Goal: Task Accomplishment & Management: Use online tool/utility

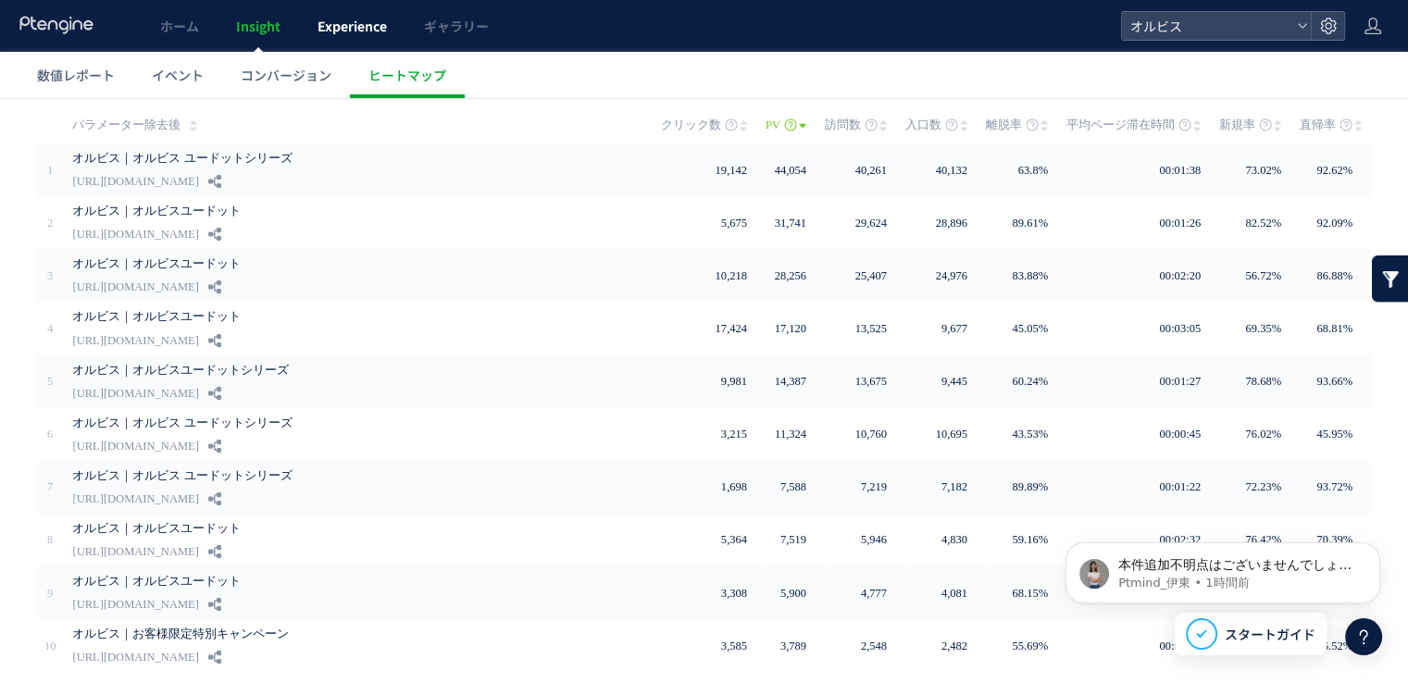
click at [333, 38] on link "Experience" at bounding box center [352, 26] width 106 height 52
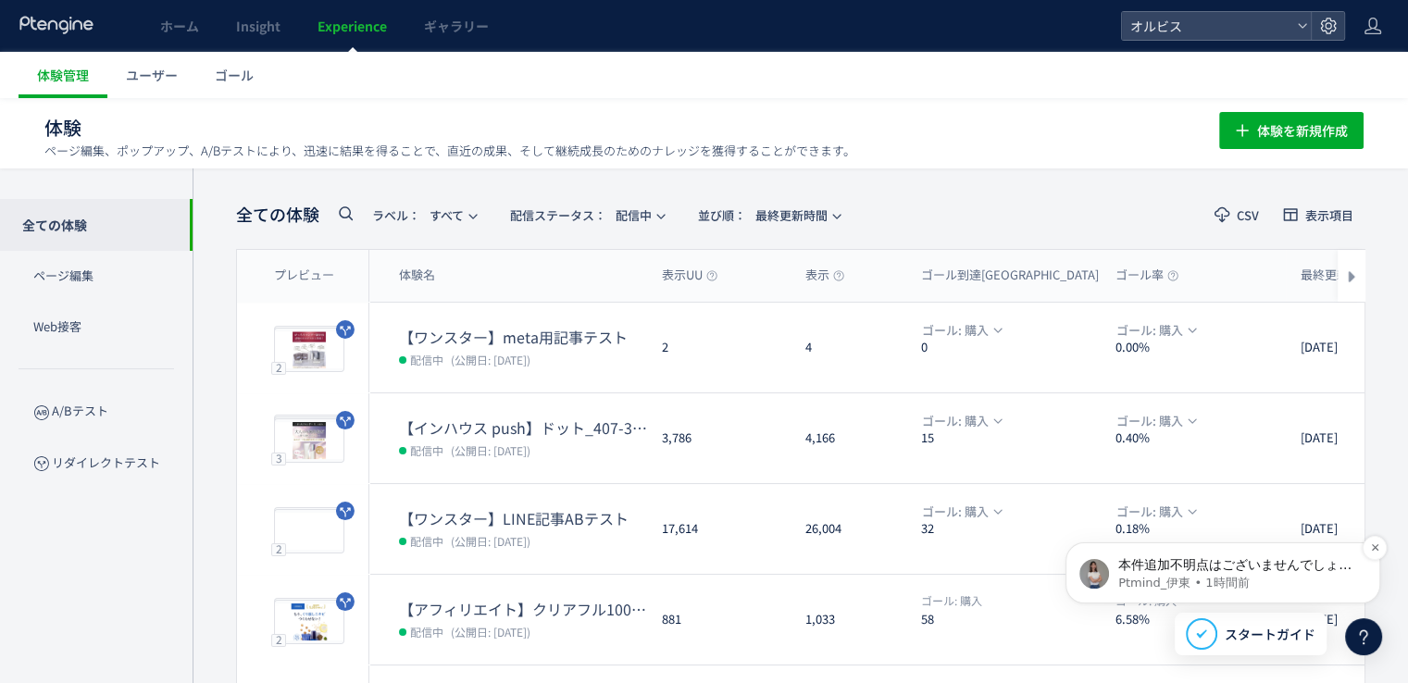
click at [1181, 570] on span "本件追加不明点はございませんでしょうか😊" at bounding box center [1234, 573] width 233 height 33
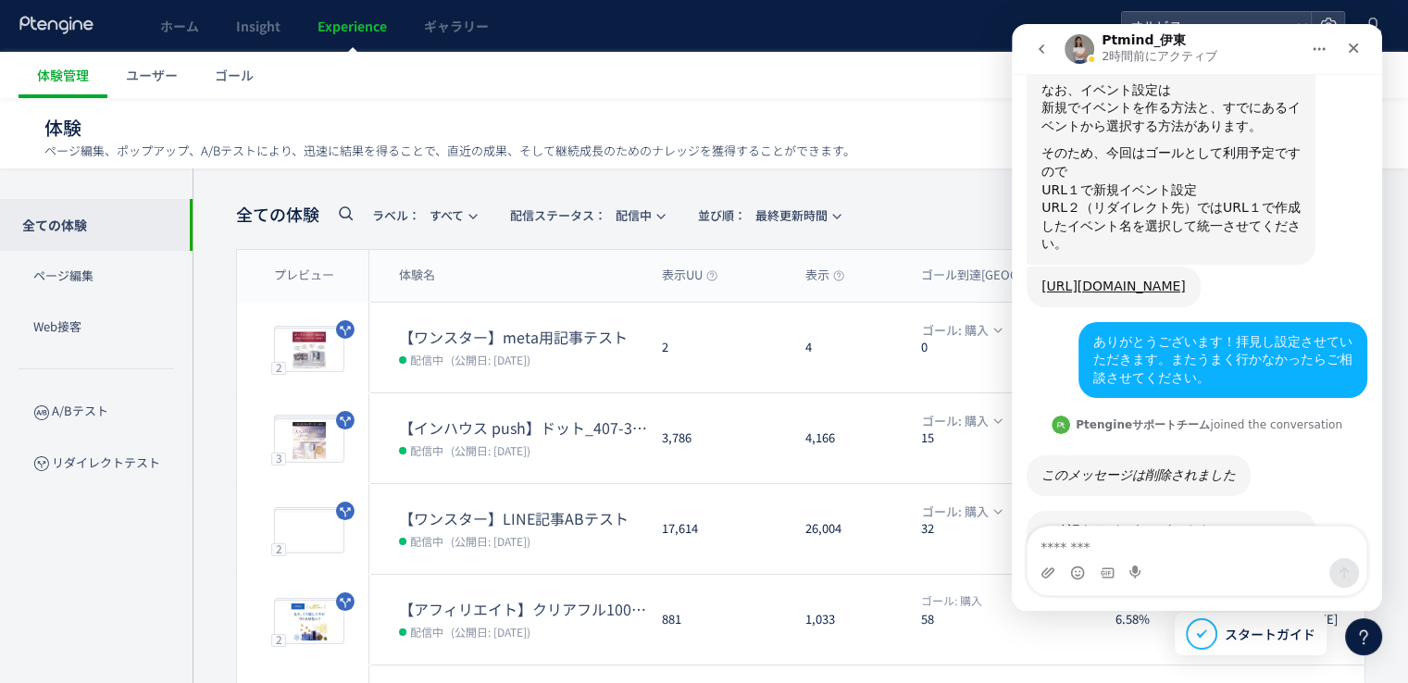
scroll to position [2490, 0]
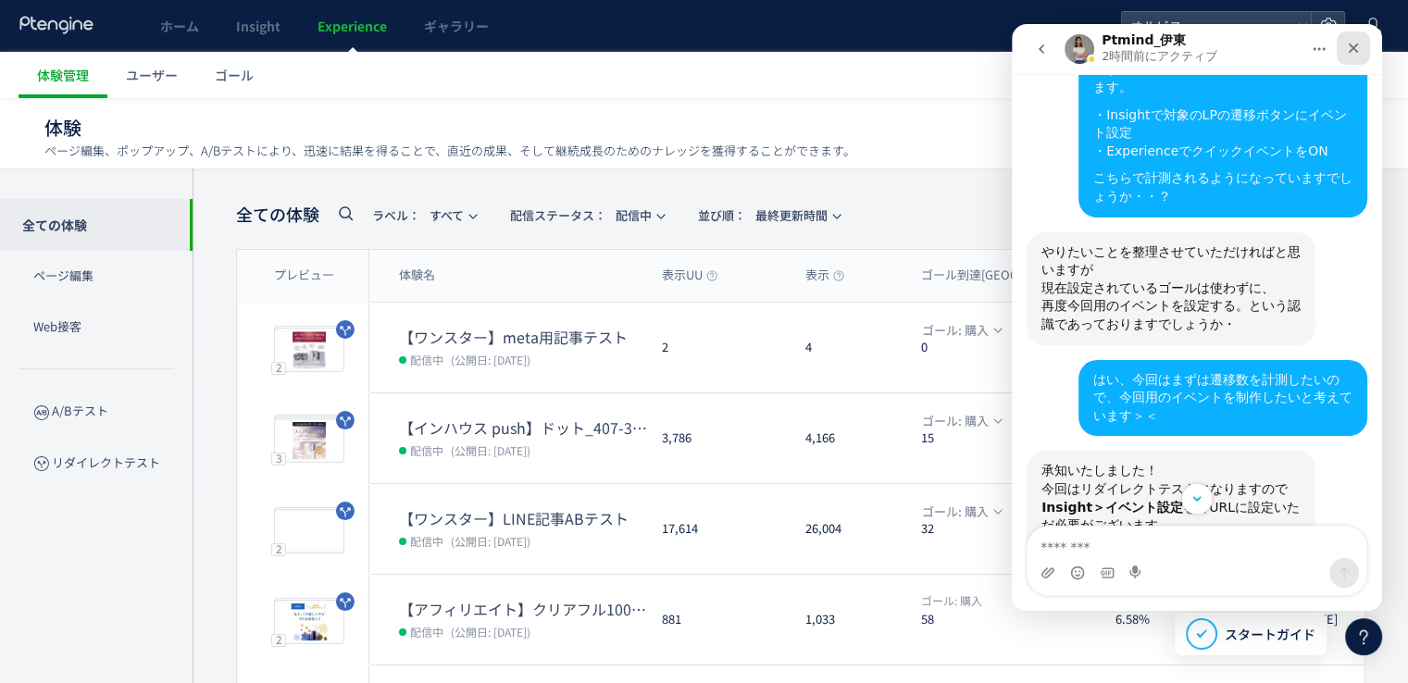
click at [1352, 52] on icon "クローズ" at bounding box center [1353, 48] width 15 height 15
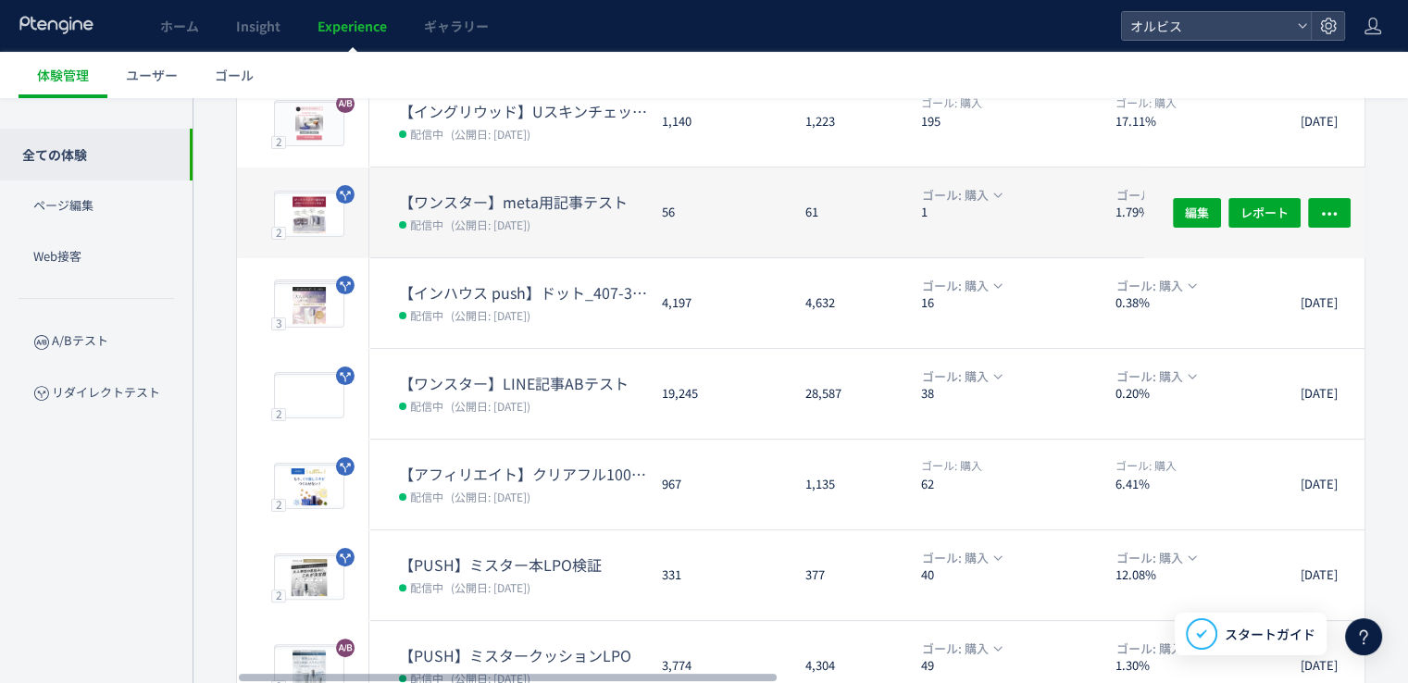
scroll to position [594, 0]
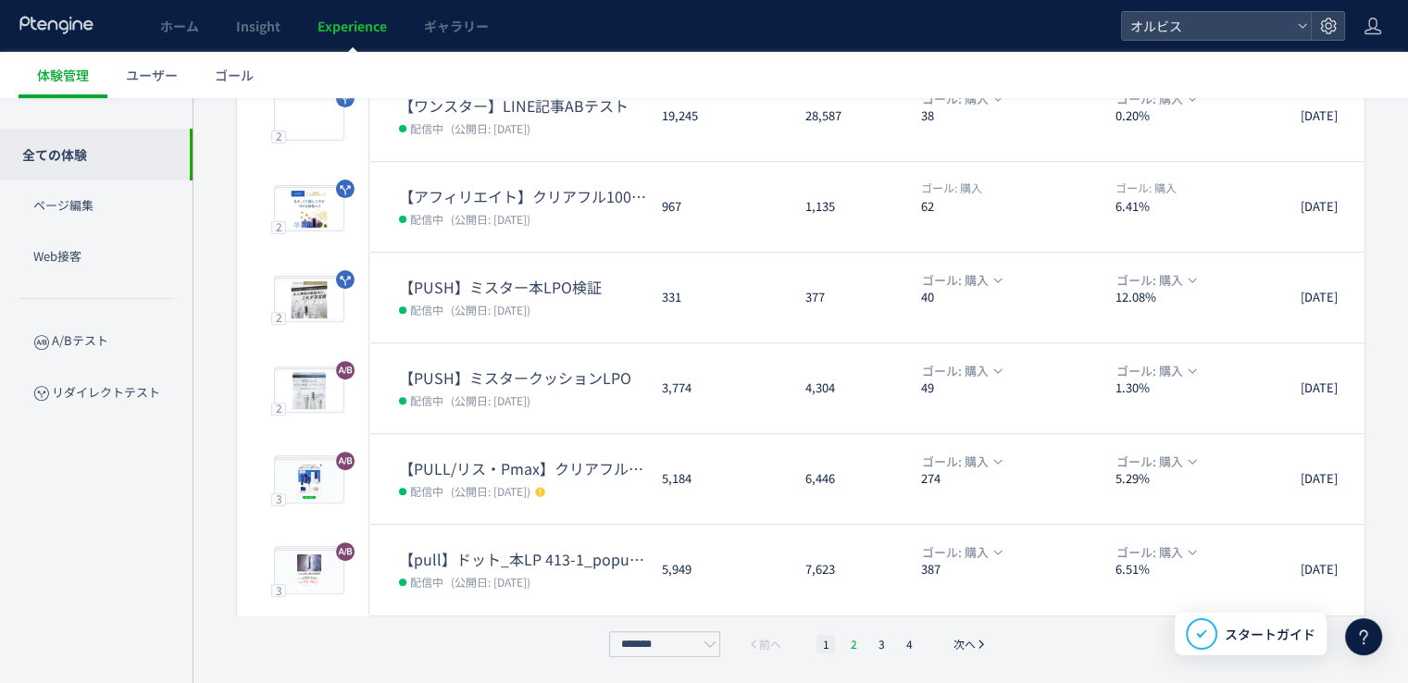
click at [849, 645] on li "2" at bounding box center [853, 644] width 19 height 19
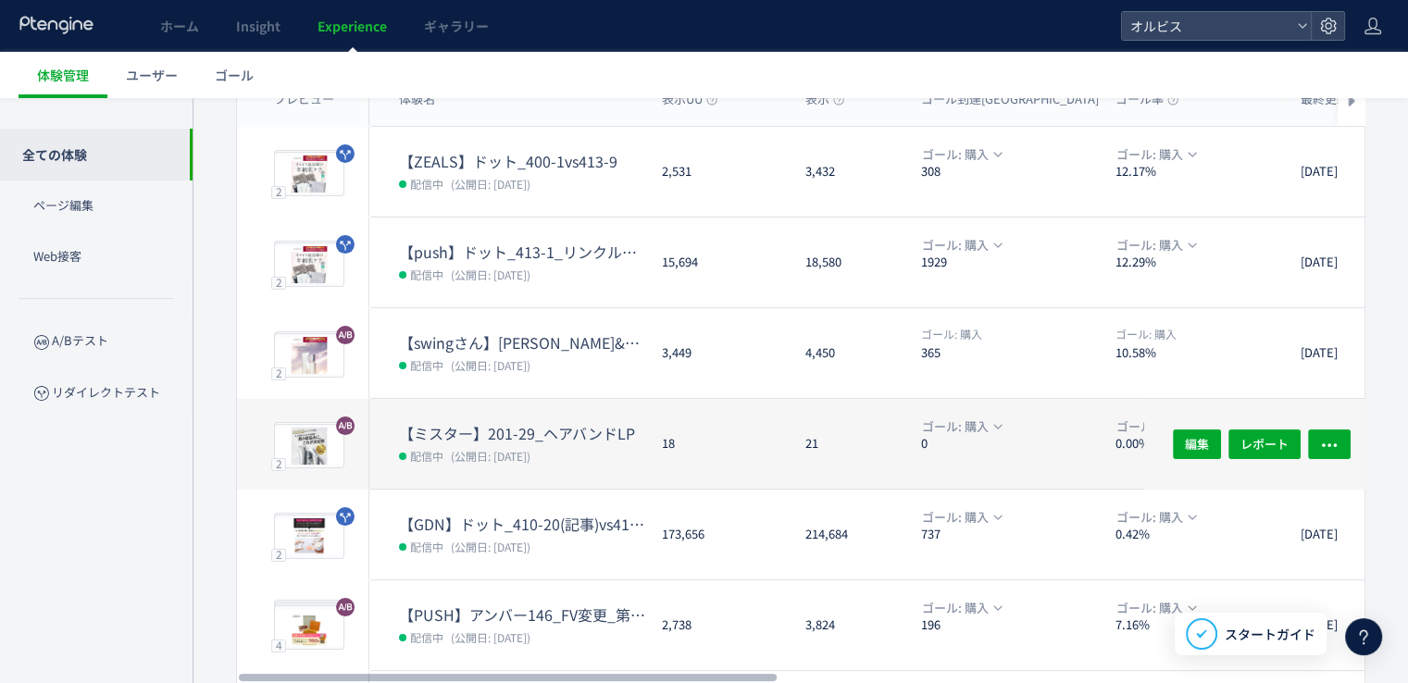
scroll to position [185, 0]
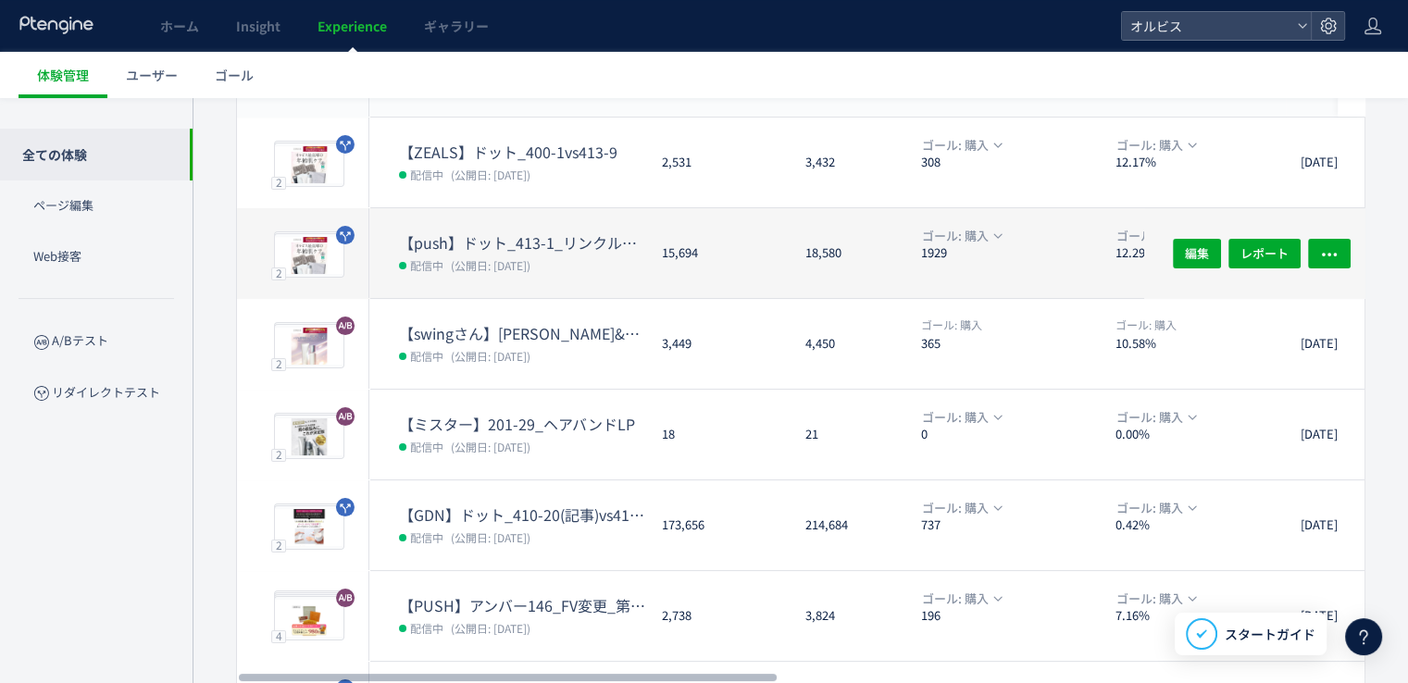
click at [563, 250] on dl "【push】ドット_413-1_リンクル口コミ追加 配信中 (公開日: [DATE])" at bounding box center [523, 265] width 248 height 66
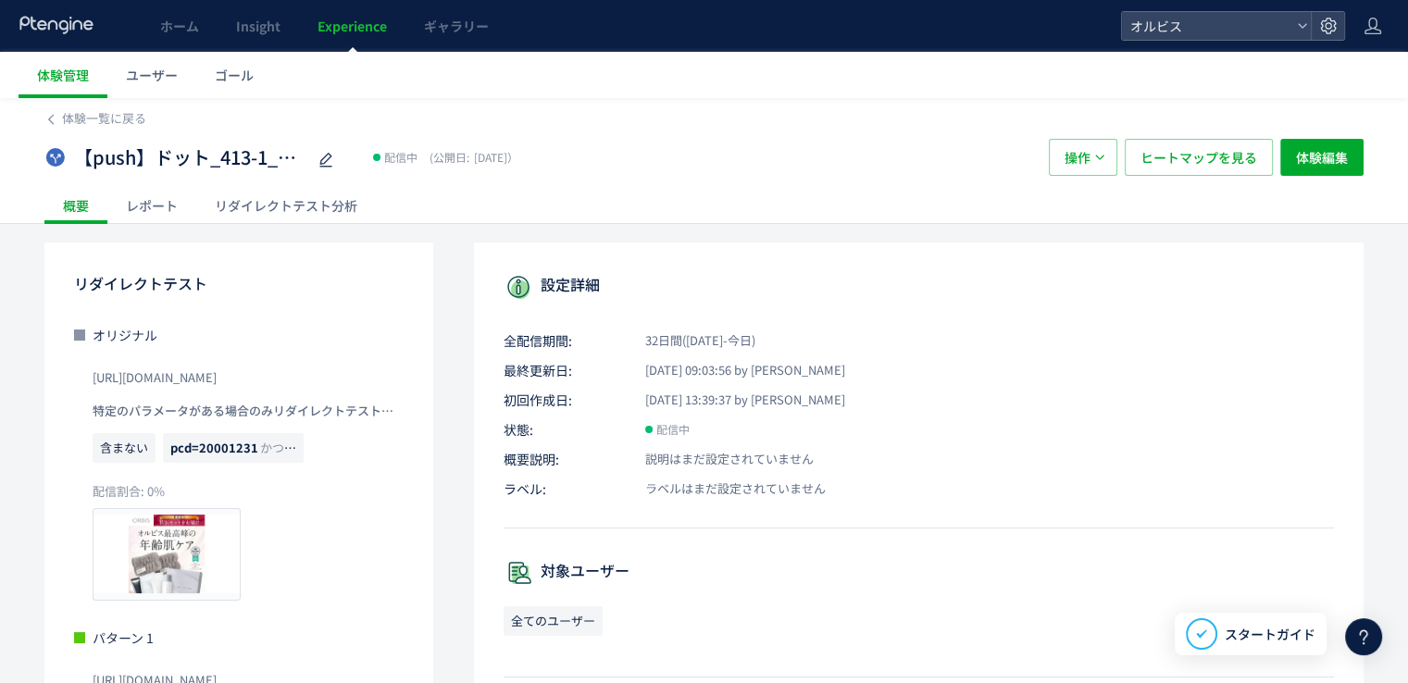
click at [163, 196] on div "レポート" at bounding box center [151, 205] width 89 height 37
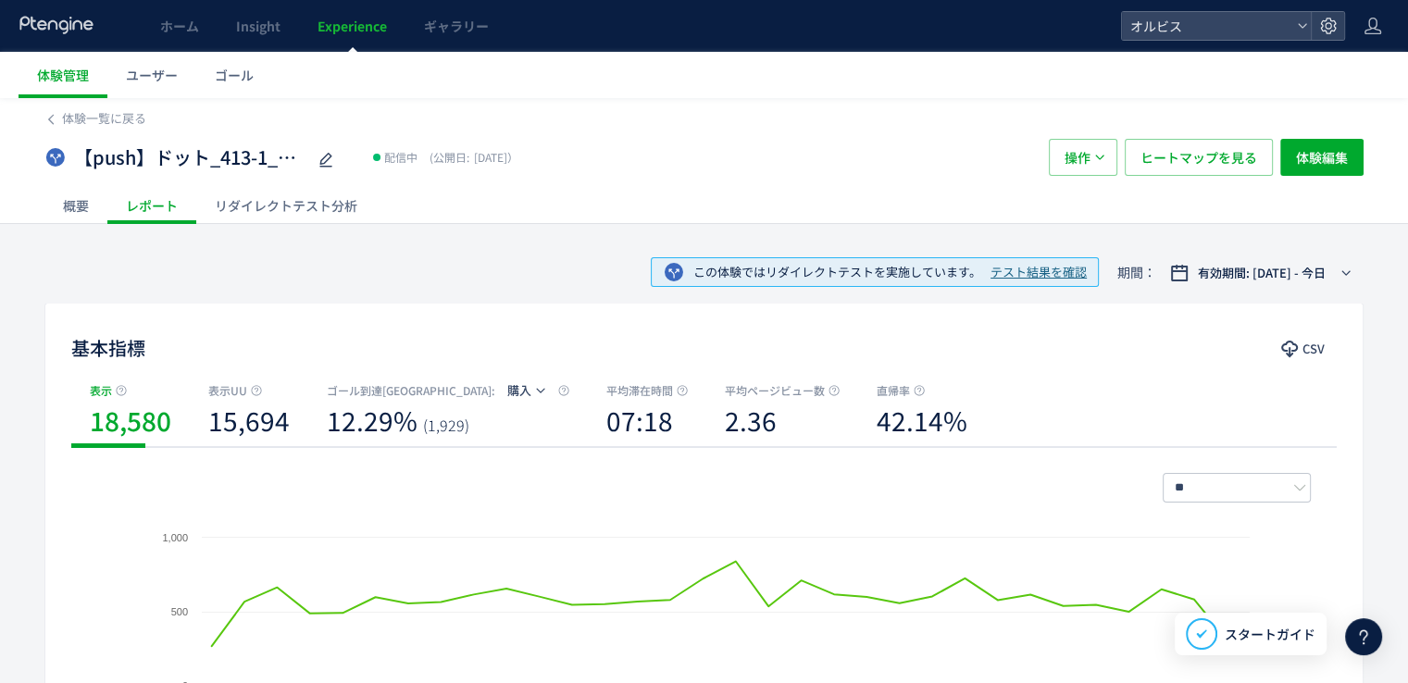
click at [63, 205] on div "概要" at bounding box center [75, 205] width 63 height 37
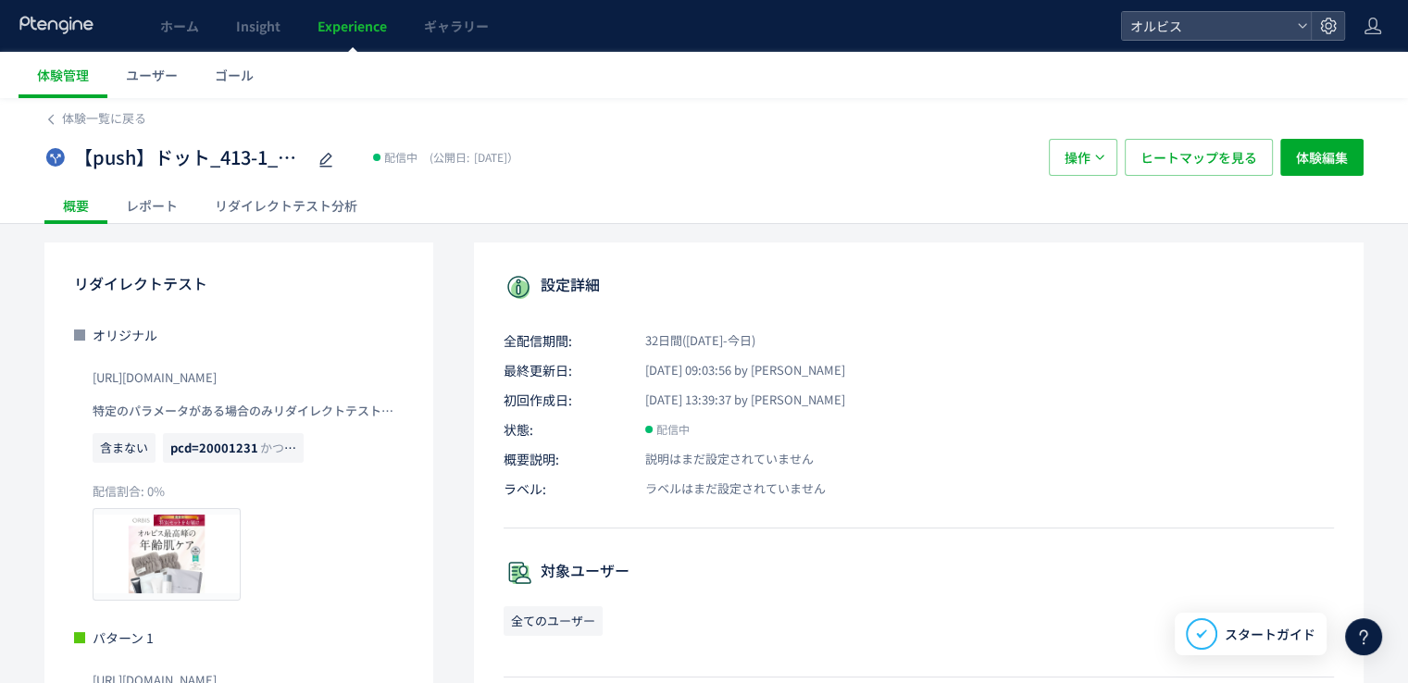
click at [277, 212] on div "リダイレクトテスト分析" at bounding box center [286, 205] width 180 height 37
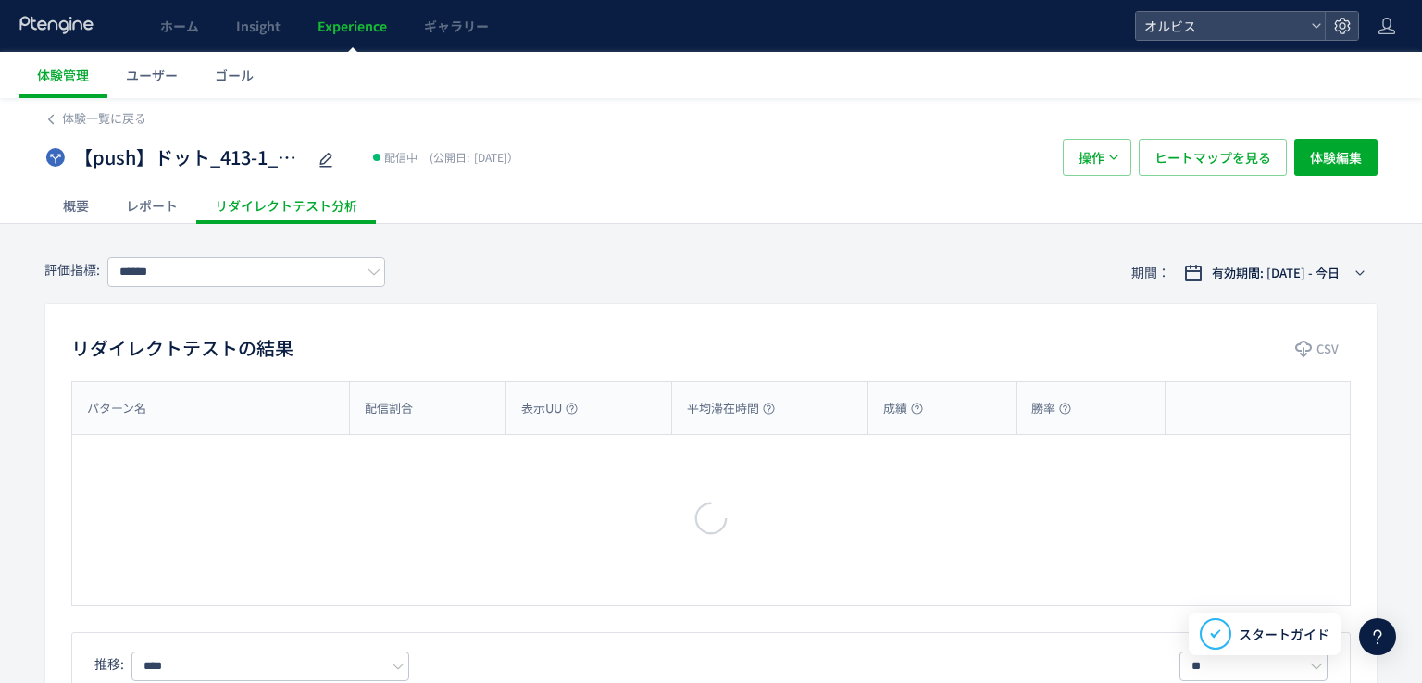
type input "**"
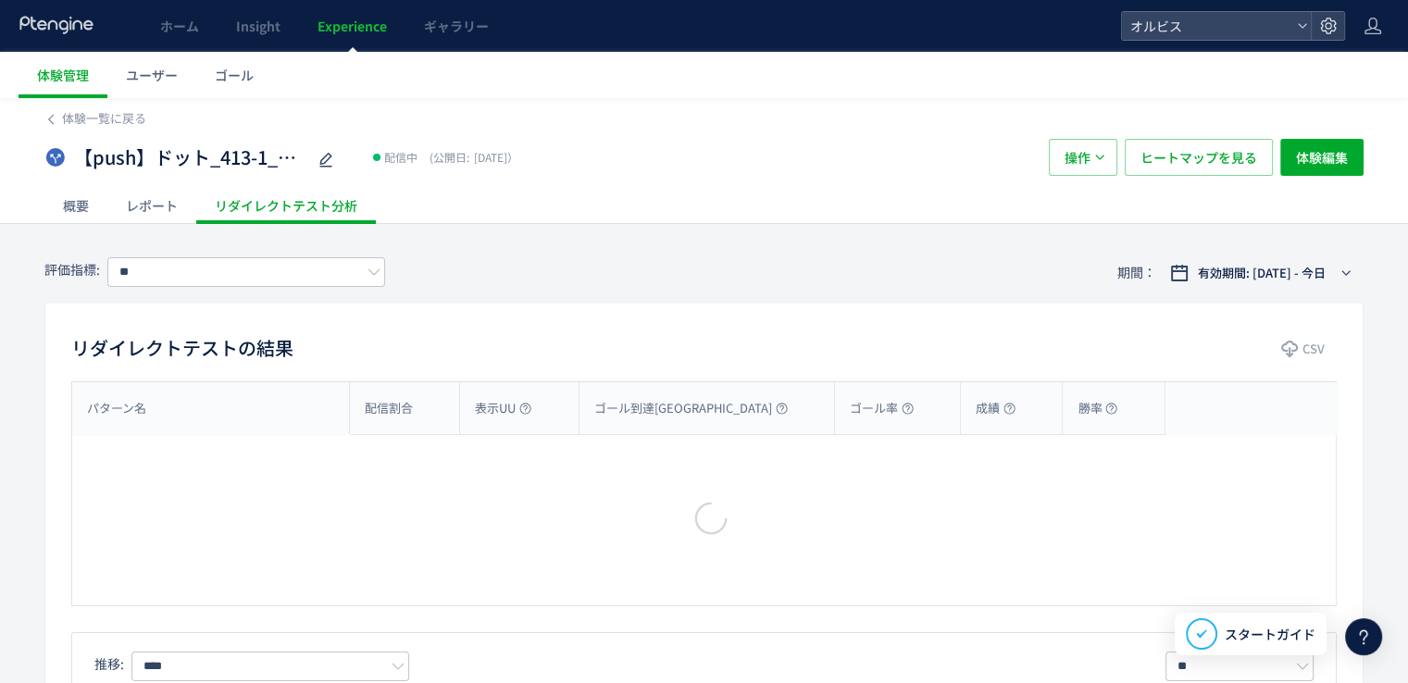
click at [146, 208] on div "レポート" at bounding box center [151, 205] width 89 height 37
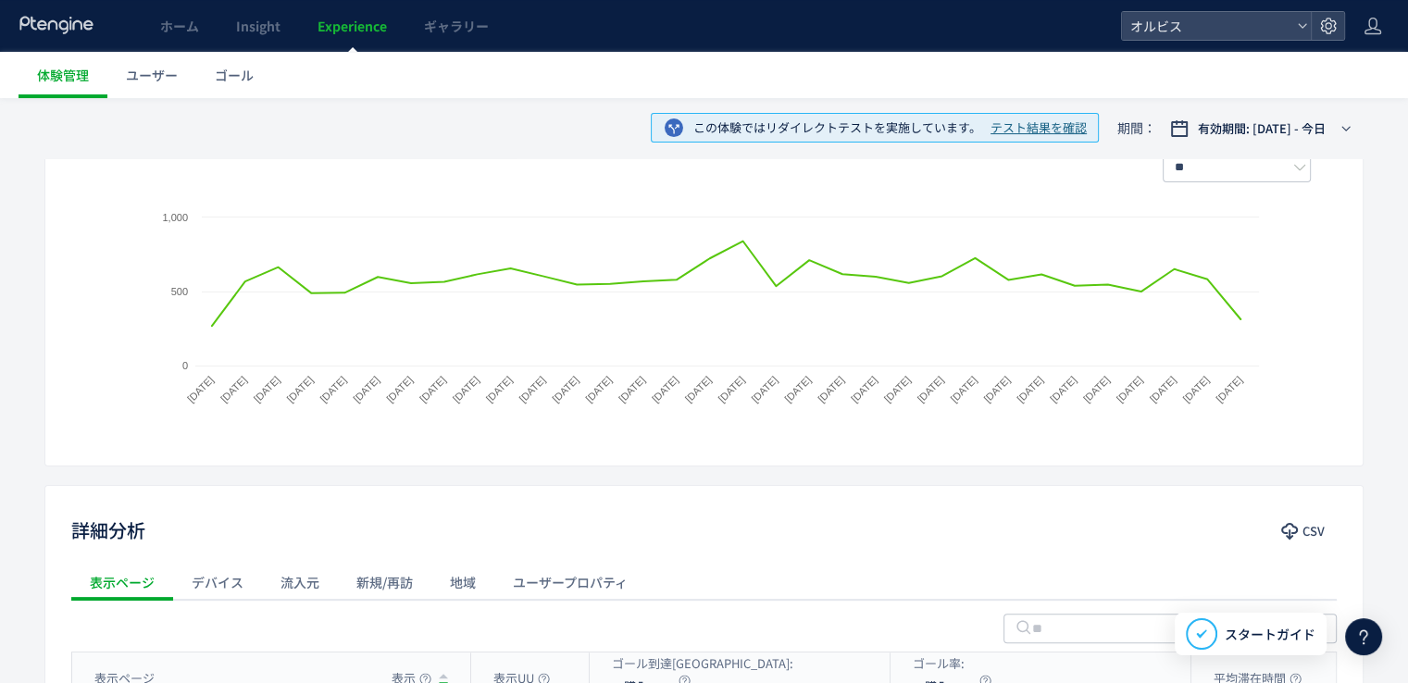
scroll to position [63, 0]
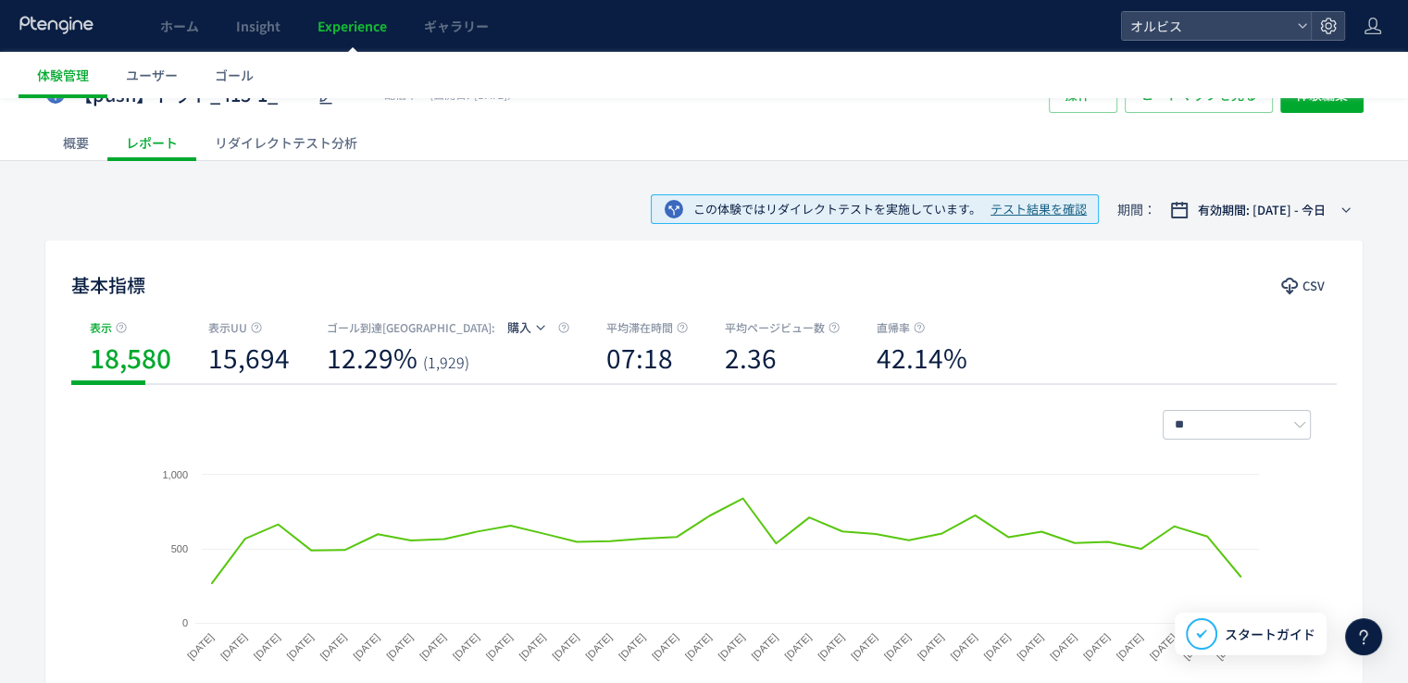
click at [285, 134] on div "リダイレクトテスト分析" at bounding box center [286, 142] width 180 height 37
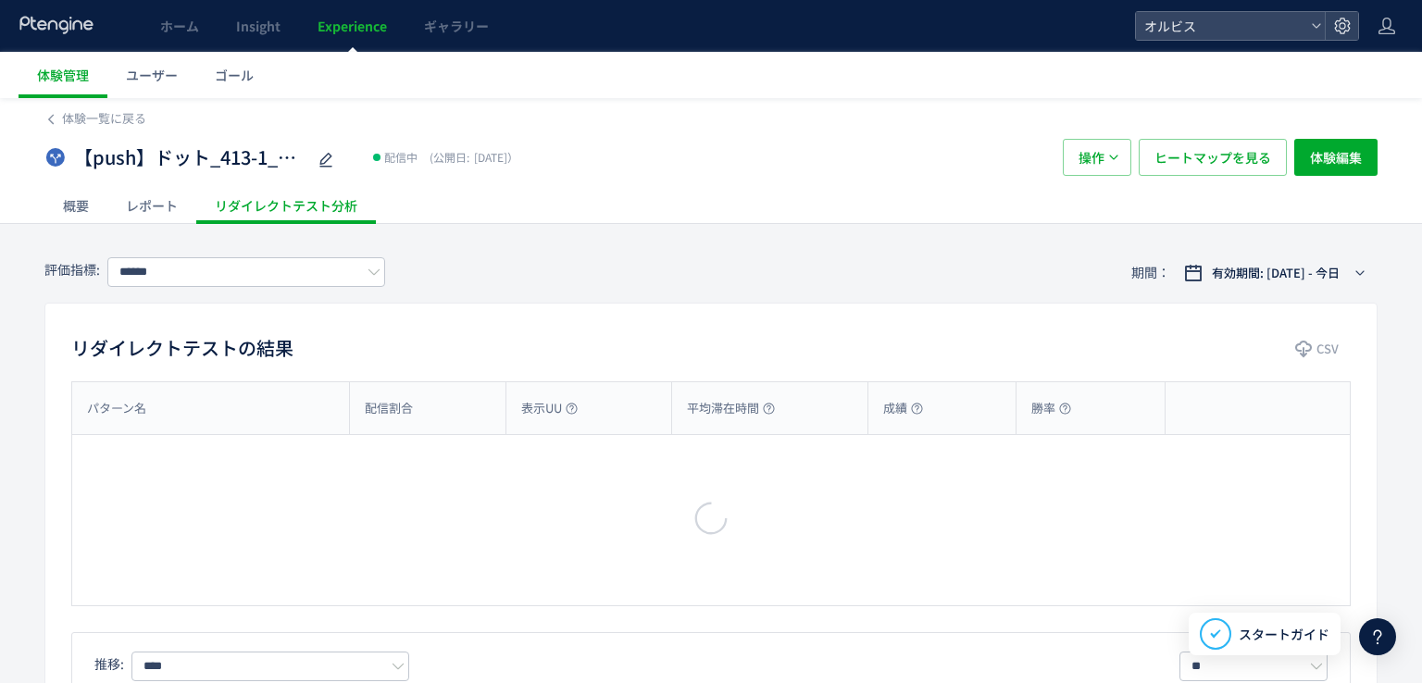
type input "**"
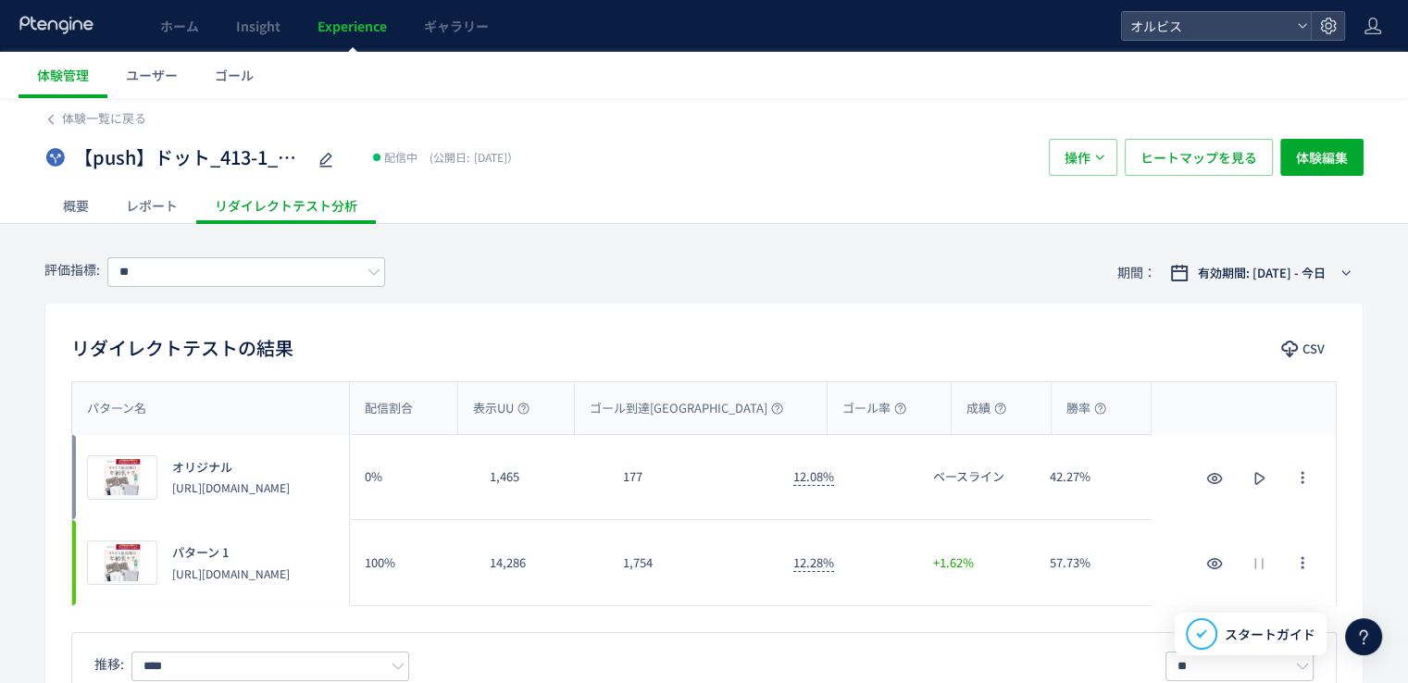
click at [58, 193] on div "概要" at bounding box center [75, 205] width 63 height 37
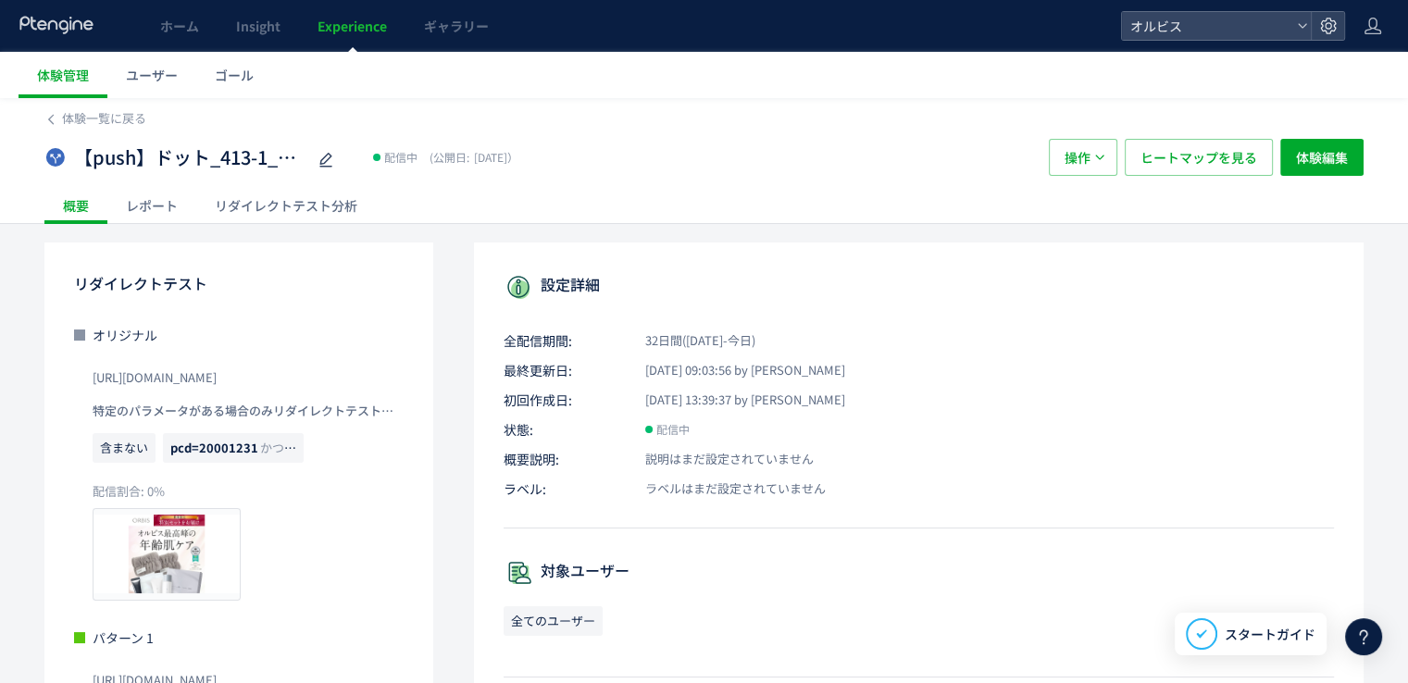
click at [353, 408] on p "特定のパラメータがある場合のみリダイレクトテストを実行" at bounding box center [248, 411] width 311 height 30
click at [1088, 164] on span "操作" at bounding box center [1077, 157] width 26 height 37
click at [1327, 164] on span "体験編集" at bounding box center [1322, 157] width 52 height 37
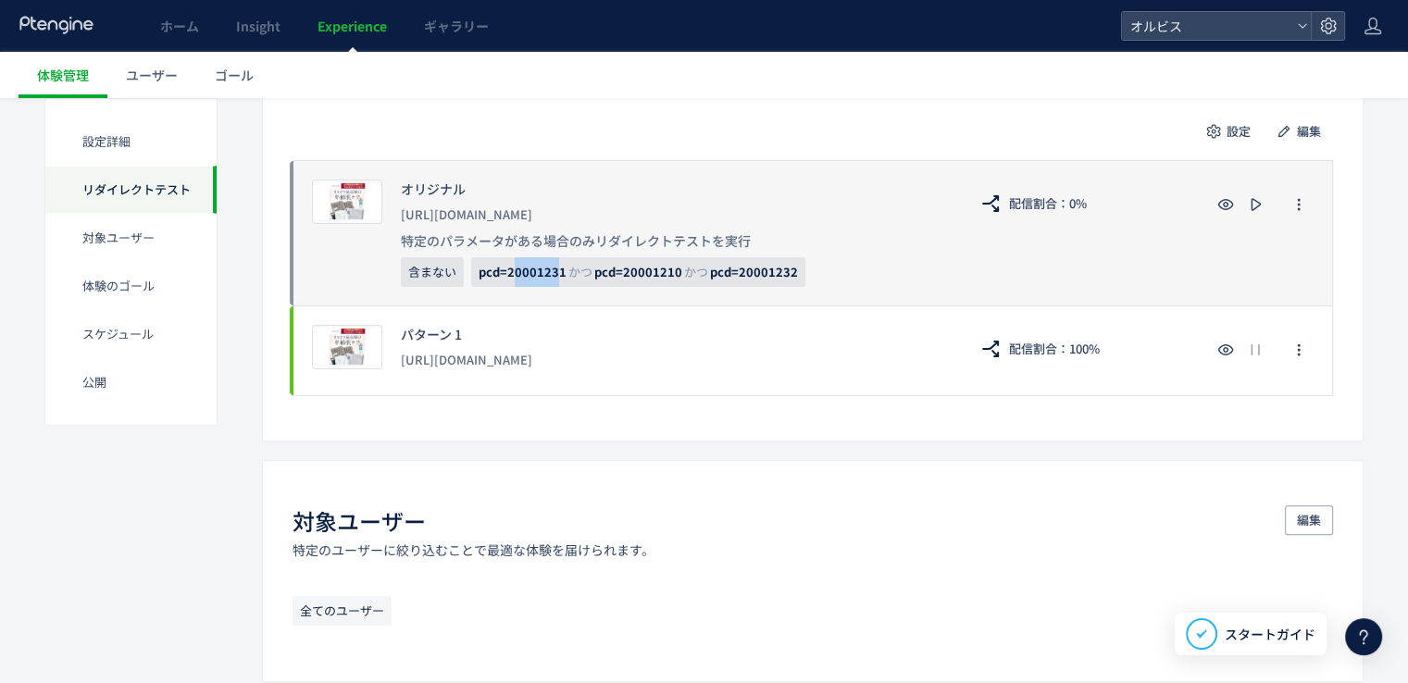
drag, startPoint x: 512, startPoint y: 272, endPoint x: 554, endPoint y: 276, distance: 41.8
click at [554, 276] on span "pcd=20001231" at bounding box center [523, 272] width 88 height 18
drag, startPoint x: 561, startPoint y: 275, endPoint x: 505, endPoint y: 273, distance: 55.6
click at [505, 273] on span "pcd=20001231" at bounding box center [523, 272] width 88 height 18
copy span "20001231"
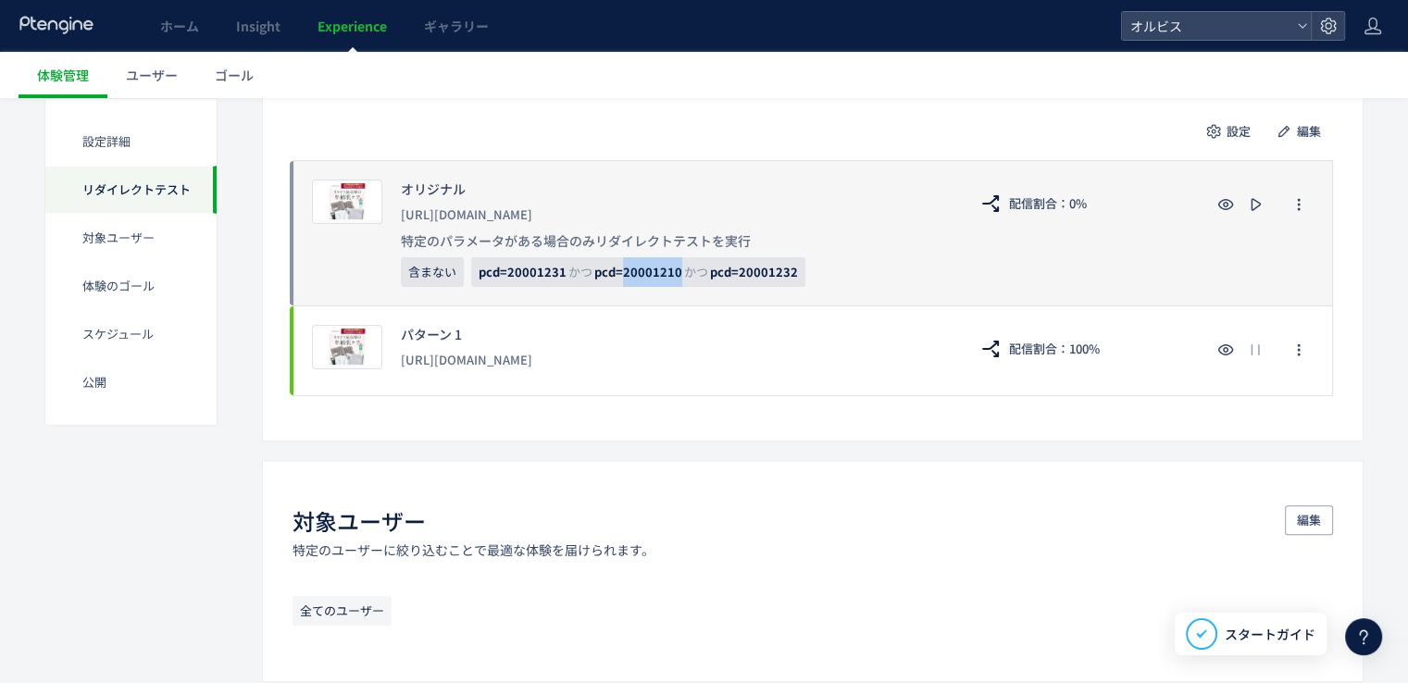
drag, startPoint x: 622, startPoint y: 271, endPoint x: 678, endPoint y: 275, distance: 56.6
click at [678, 275] on span "pcd=20001231 かつ pcd=20001210 かつ pcd=20001232" at bounding box center [638, 272] width 334 height 30
copy span "20001210"
drag, startPoint x: 733, startPoint y: 275, endPoint x: 796, endPoint y: 273, distance: 63.0
click at [796, 273] on span "pcd=20001231 かつ pcd=20001210 かつ pcd=20001232" at bounding box center [638, 272] width 334 height 30
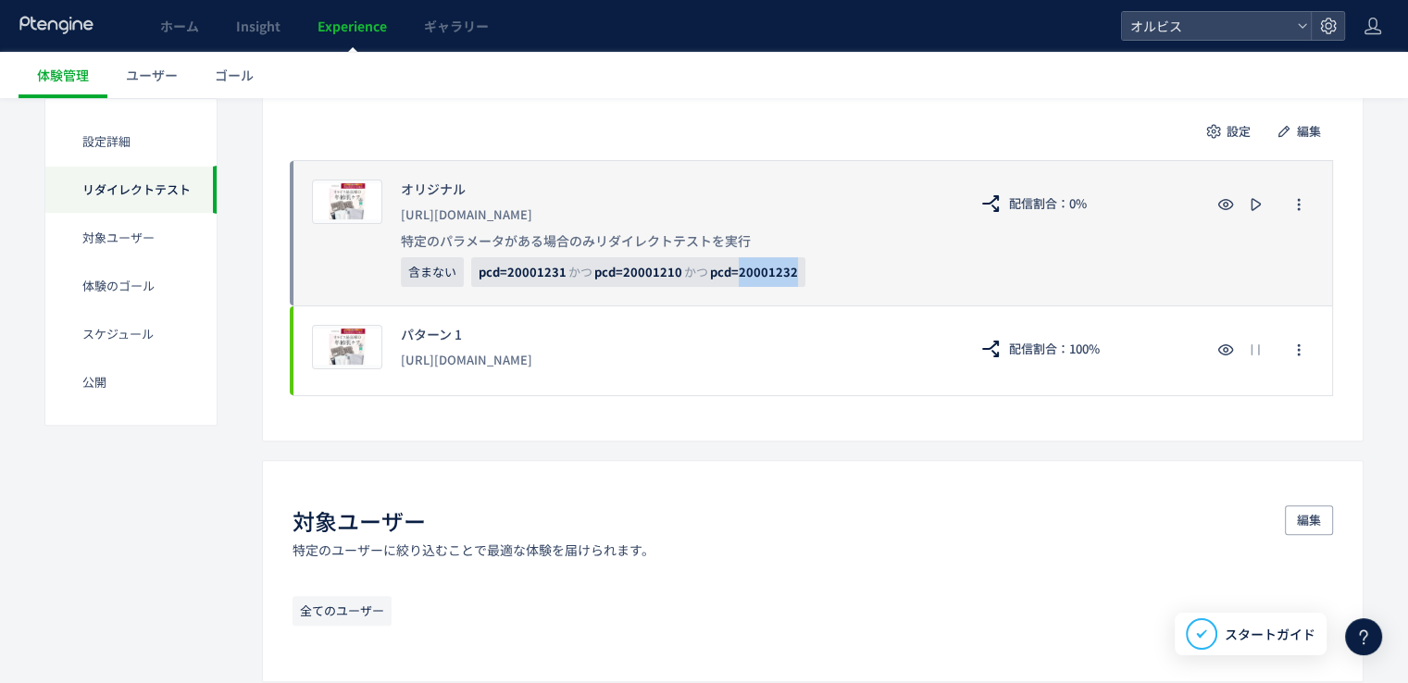
copy span "20001232"
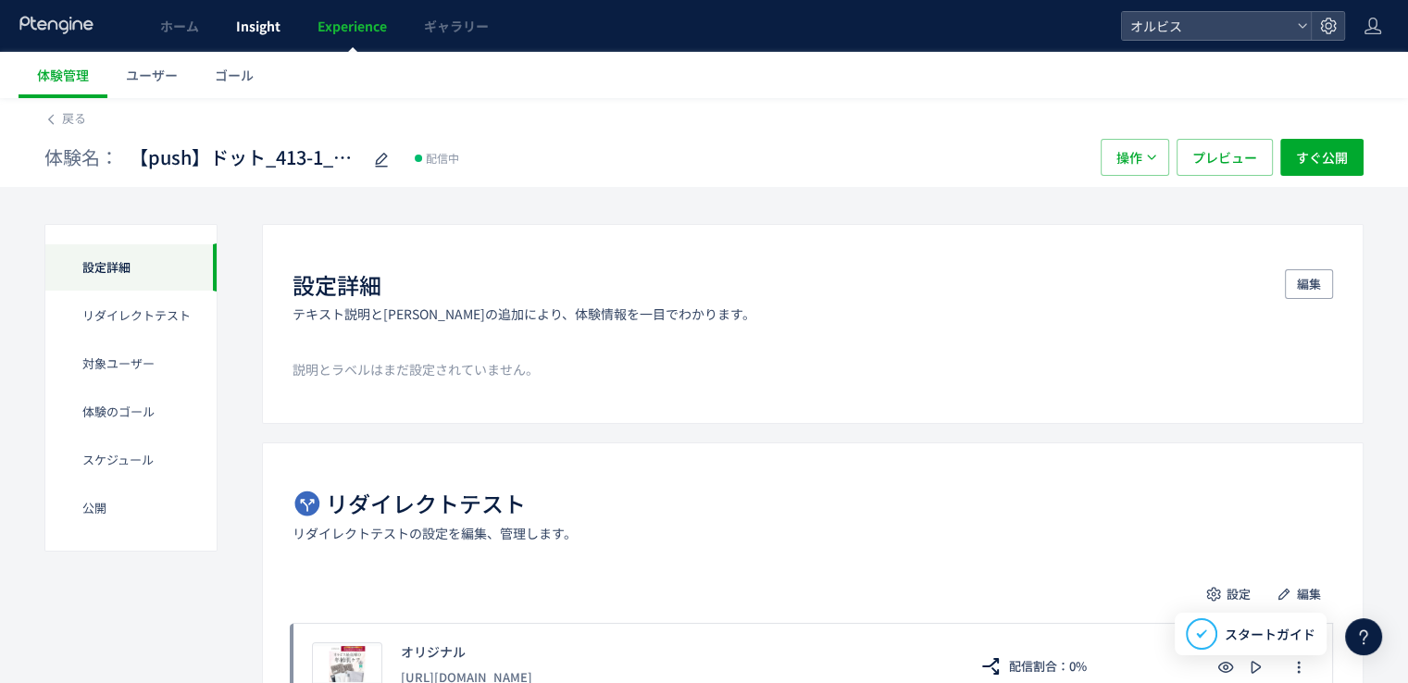
click at [248, 35] on link "Insight" at bounding box center [258, 26] width 81 height 52
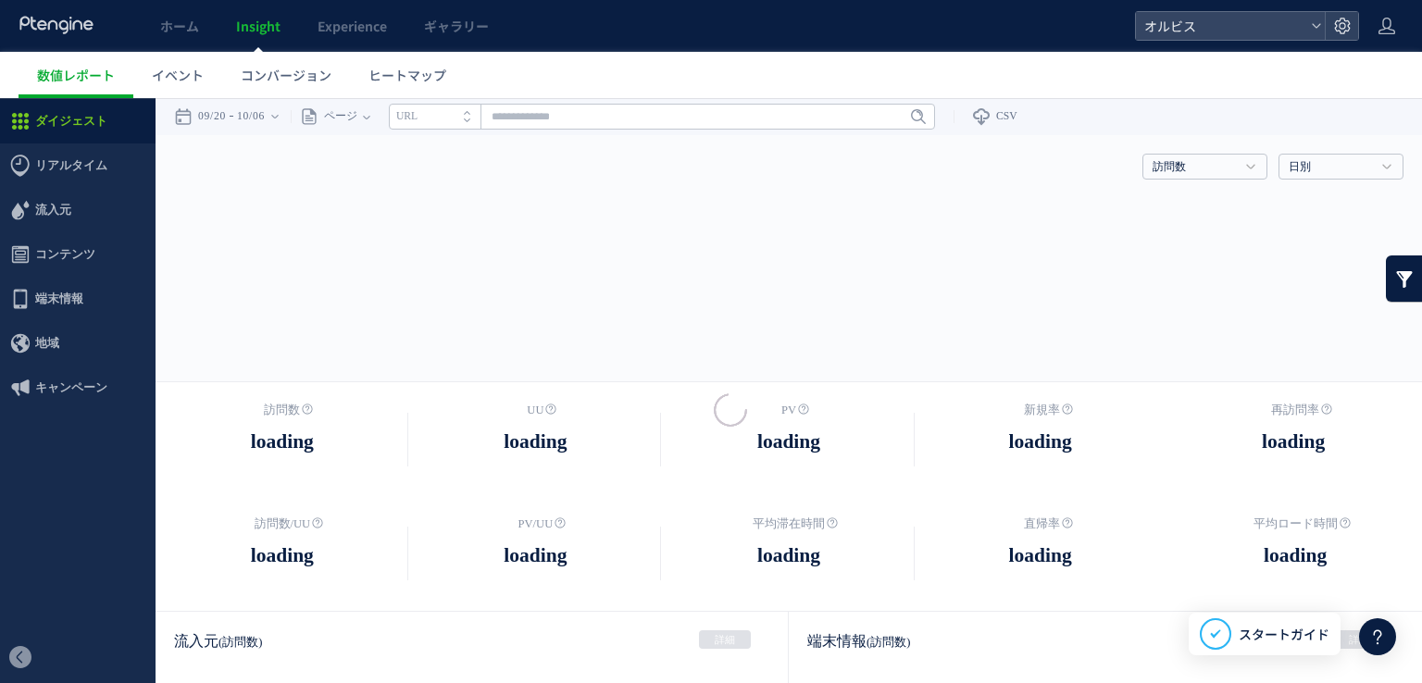
click at [170, 16] on div at bounding box center [711, 341] width 1422 height 683
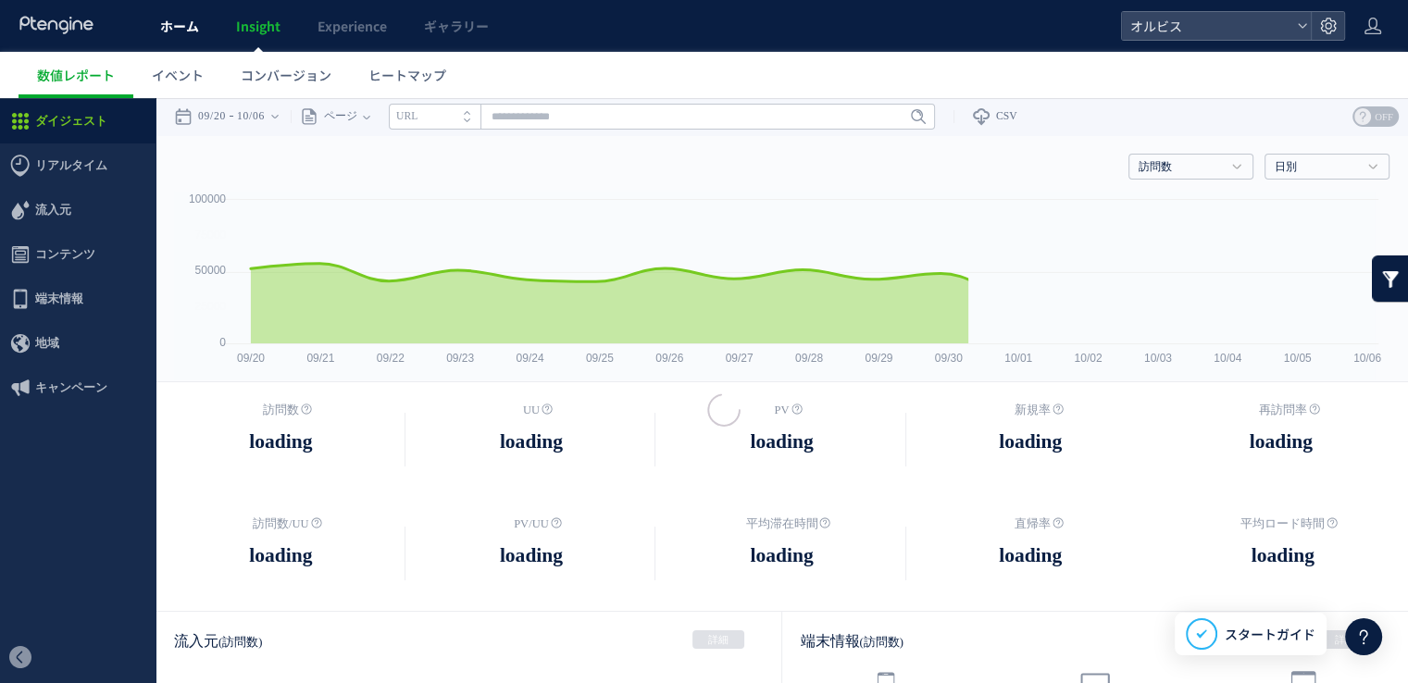
click at [197, 44] on link "ホーム" at bounding box center [180, 26] width 76 height 52
